Goal: Information Seeking & Learning: Learn about a topic

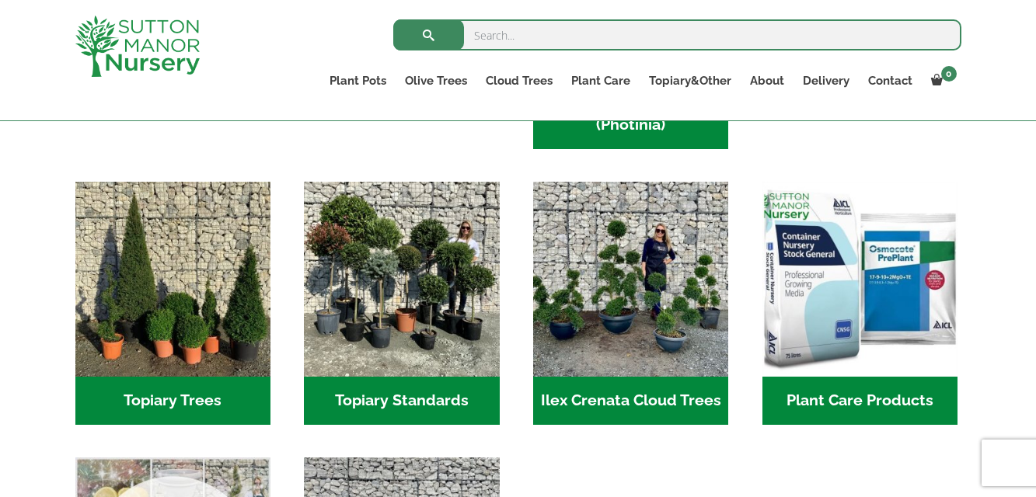
scroll to position [1044, 0]
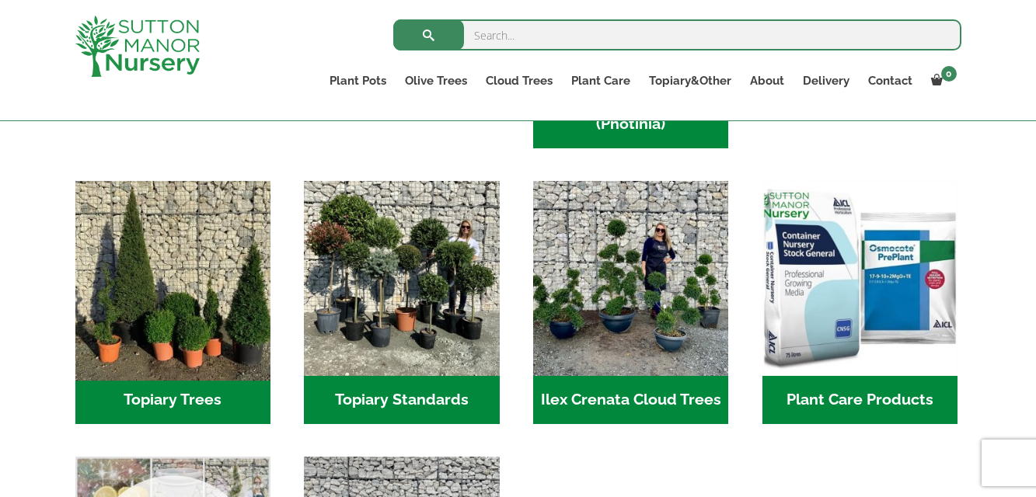
click at [183, 283] on img "Visit product category Topiary Trees" at bounding box center [172, 278] width 205 height 205
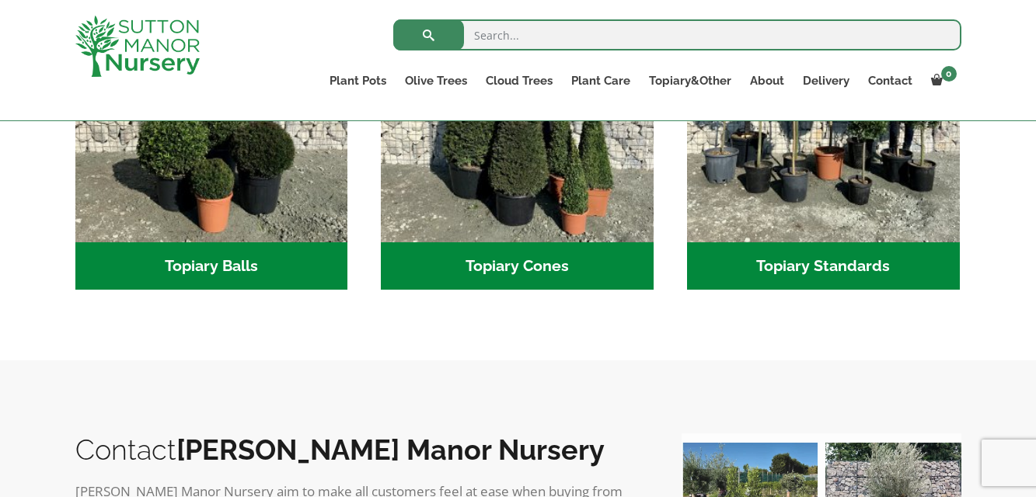
scroll to position [597, 0]
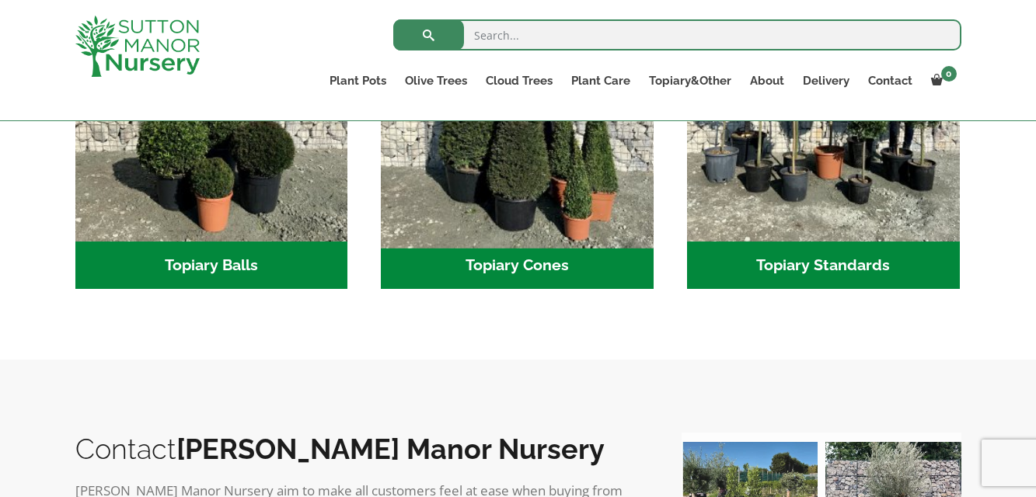
click at [536, 159] on img "Visit product category Topiary Cones" at bounding box center [518, 105] width 286 height 286
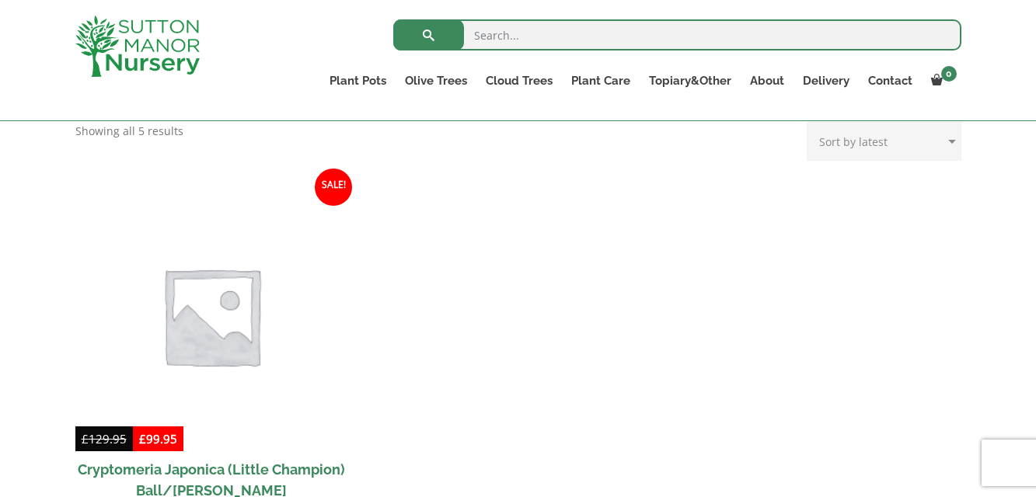
scroll to position [345, 0]
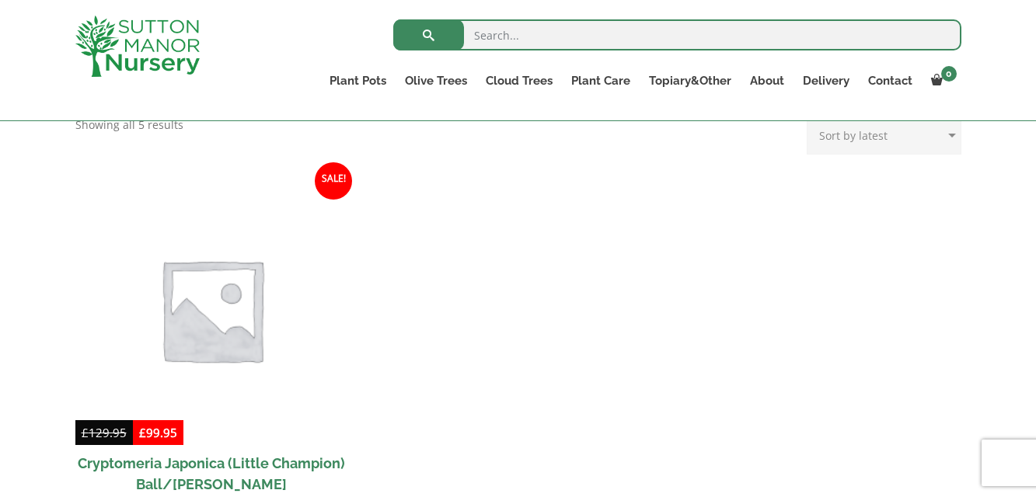
click at [187, 301] on img at bounding box center [211, 309] width 286 height 286
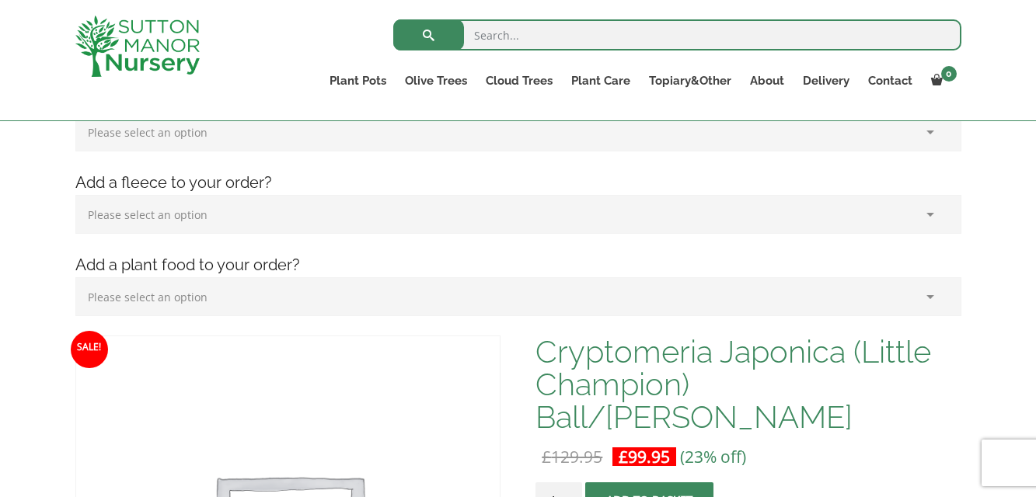
scroll to position [643, 0]
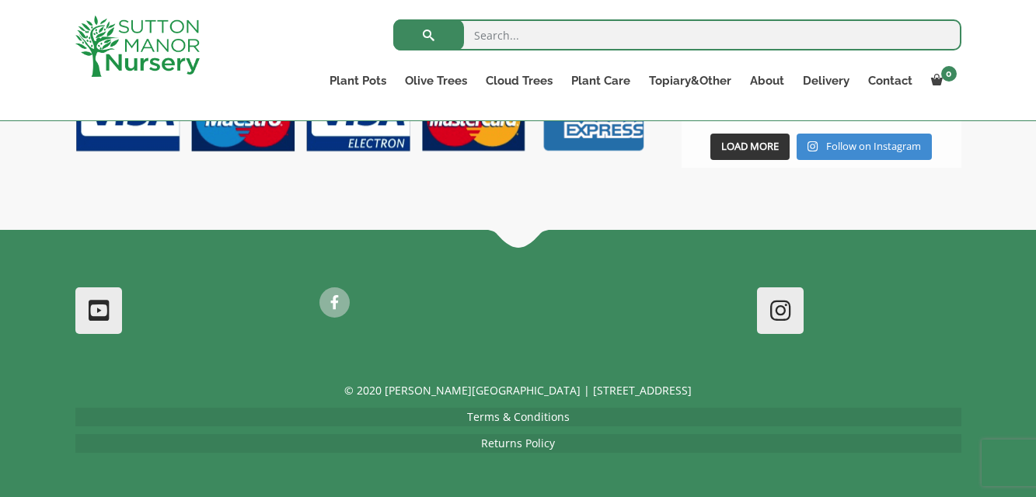
scroll to position [1199, 0]
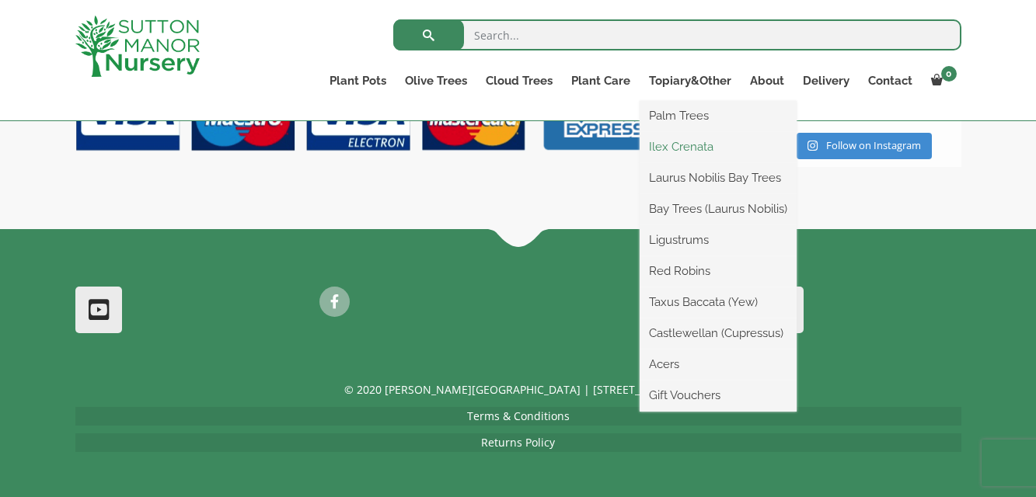
click at [680, 145] on link "Ilex Crenata" at bounding box center [718, 146] width 157 height 23
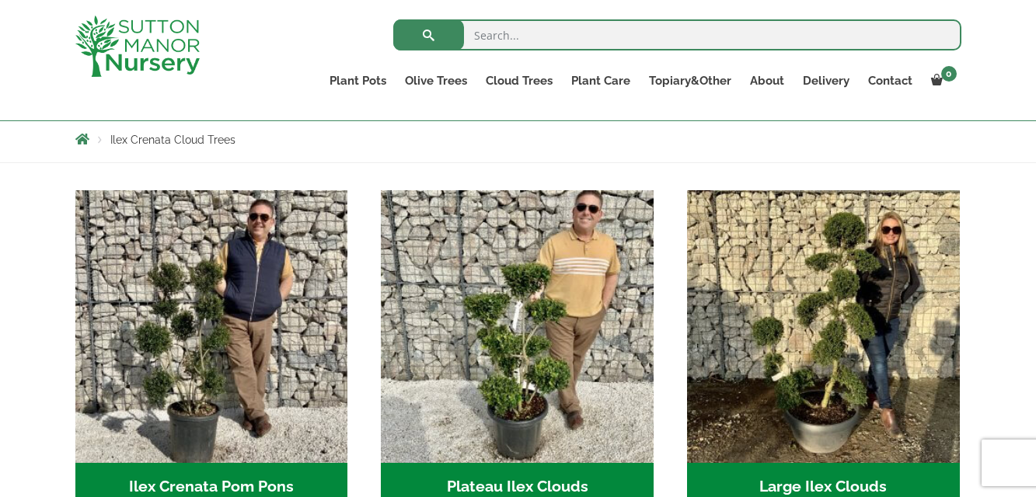
scroll to position [270, 0]
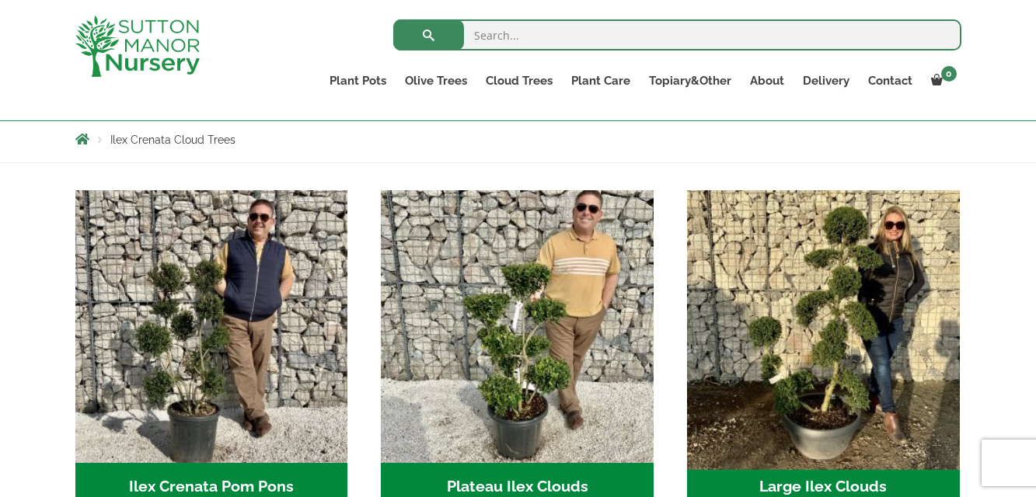
click at [849, 378] on img "Visit product category Large Ilex Clouds" at bounding box center [823, 326] width 286 height 286
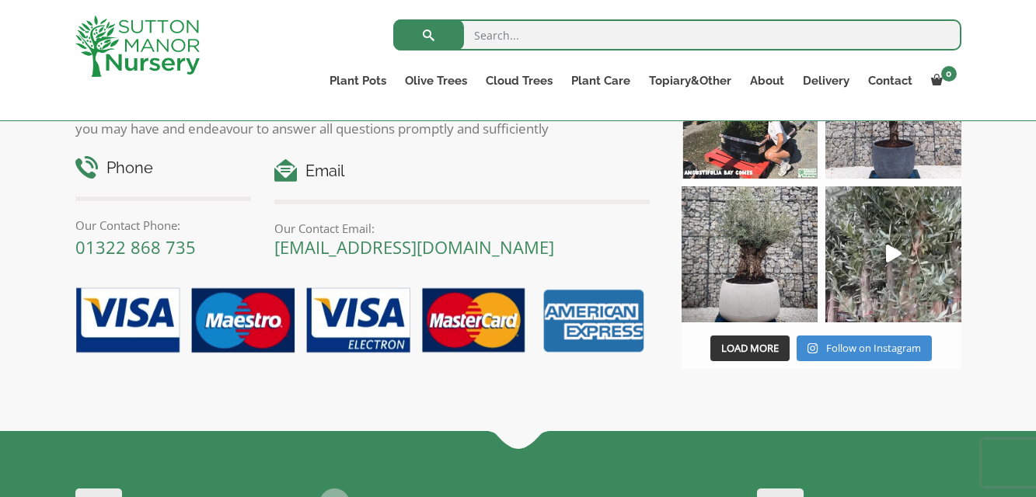
scroll to position [1016, 0]
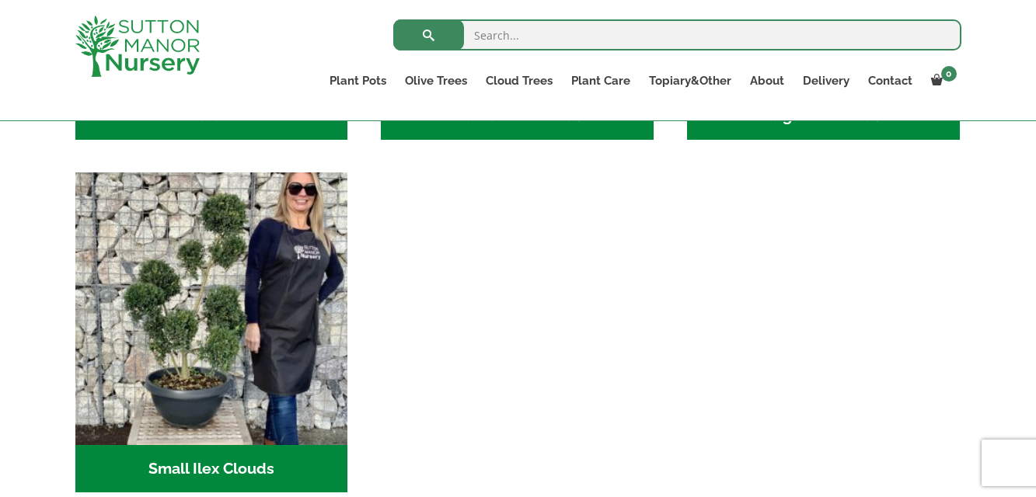
scroll to position [643, 0]
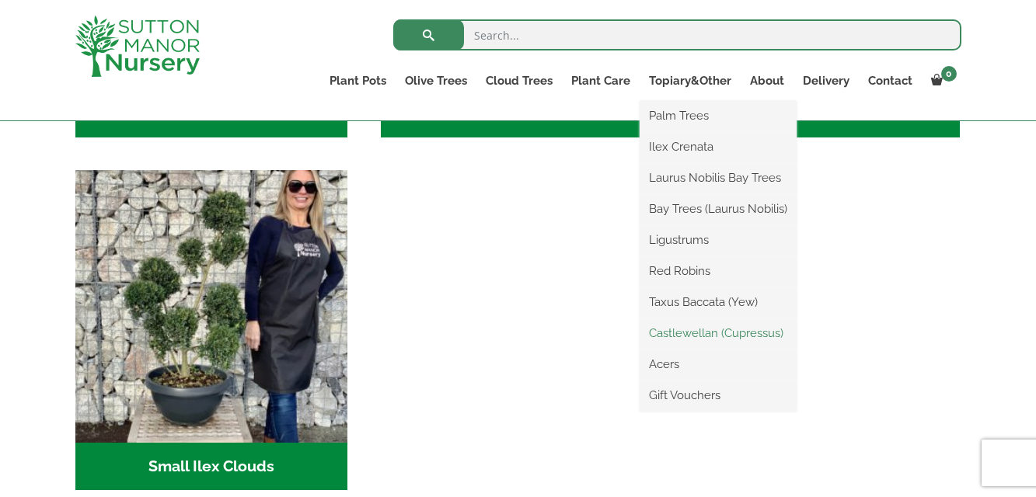
click at [696, 335] on link "Castlewellan (Cupressus)" at bounding box center [718, 333] width 157 height 23
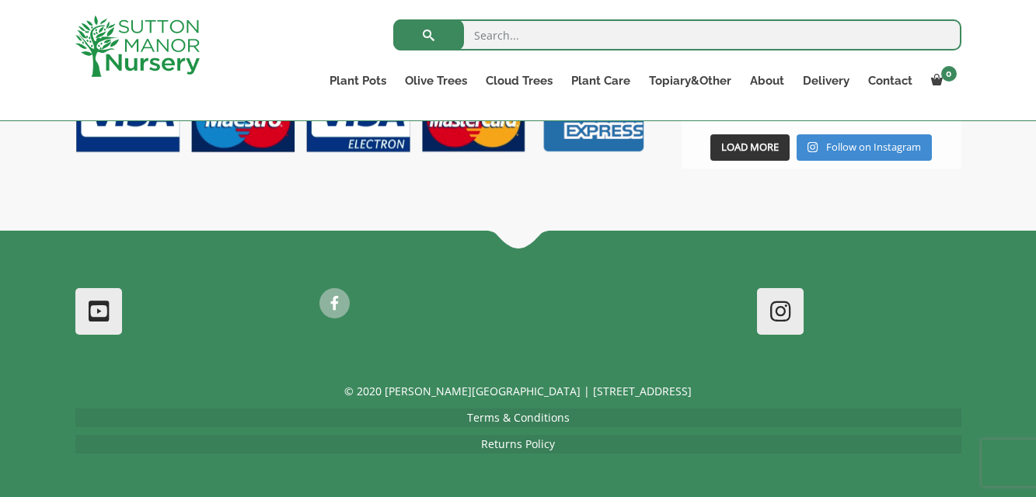
scroll to position [1058, 0]
